Goal: Information Seeking & Learning: Learn about a topic

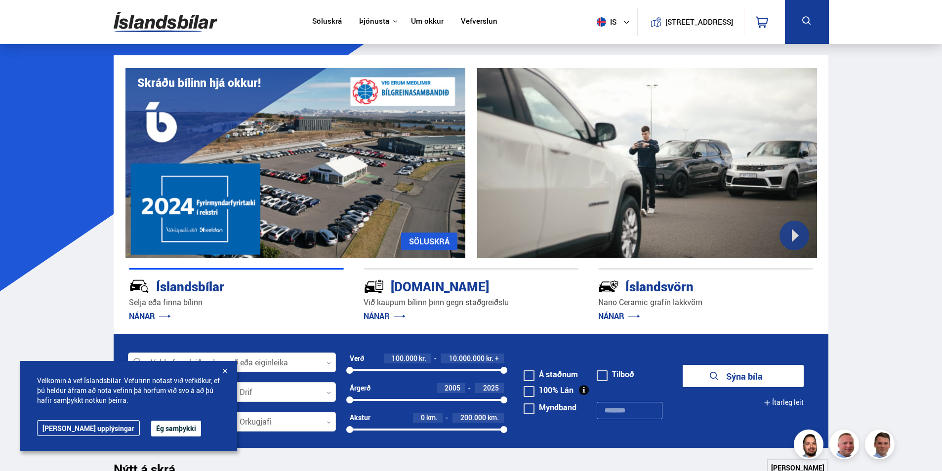
click at [155, 429] on button "Ég samþykki" at bounding box center [176, 429] width 50 height 16
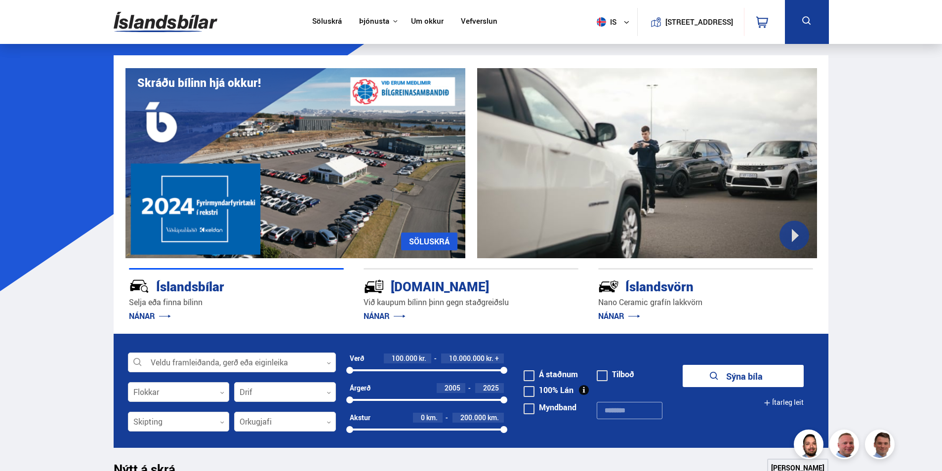
click at [375, 316] on link "NÁNAR" at bounding box center [384, 316] width 42 height 11
click at [380, 316] on link "NÁNAR" at bounding box center [384, 316] width 42 height 11
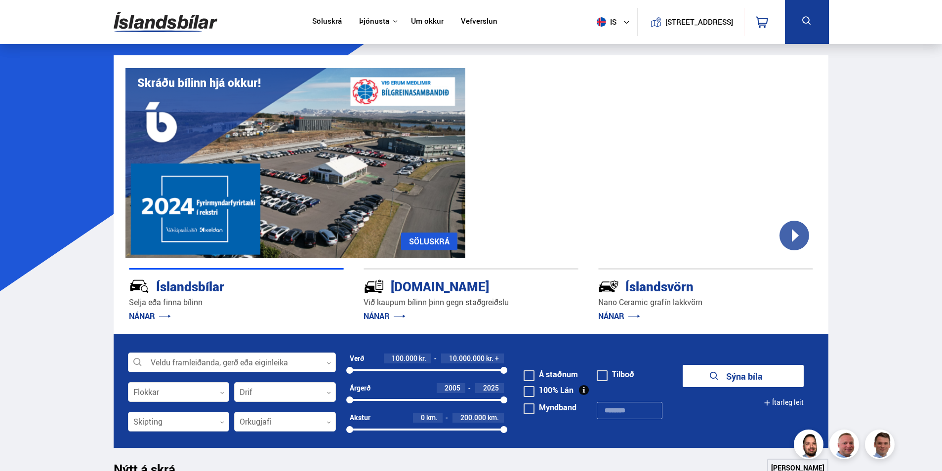
click at [374, 315] on link "NÁNAR" at bounding box center [384, 316] width 42 height 11
click at [382, 316] on link "NÁNAR" at bounding box center [384, 316] width 42 height 11
